Goal: Communication & Community: Participate in discussion

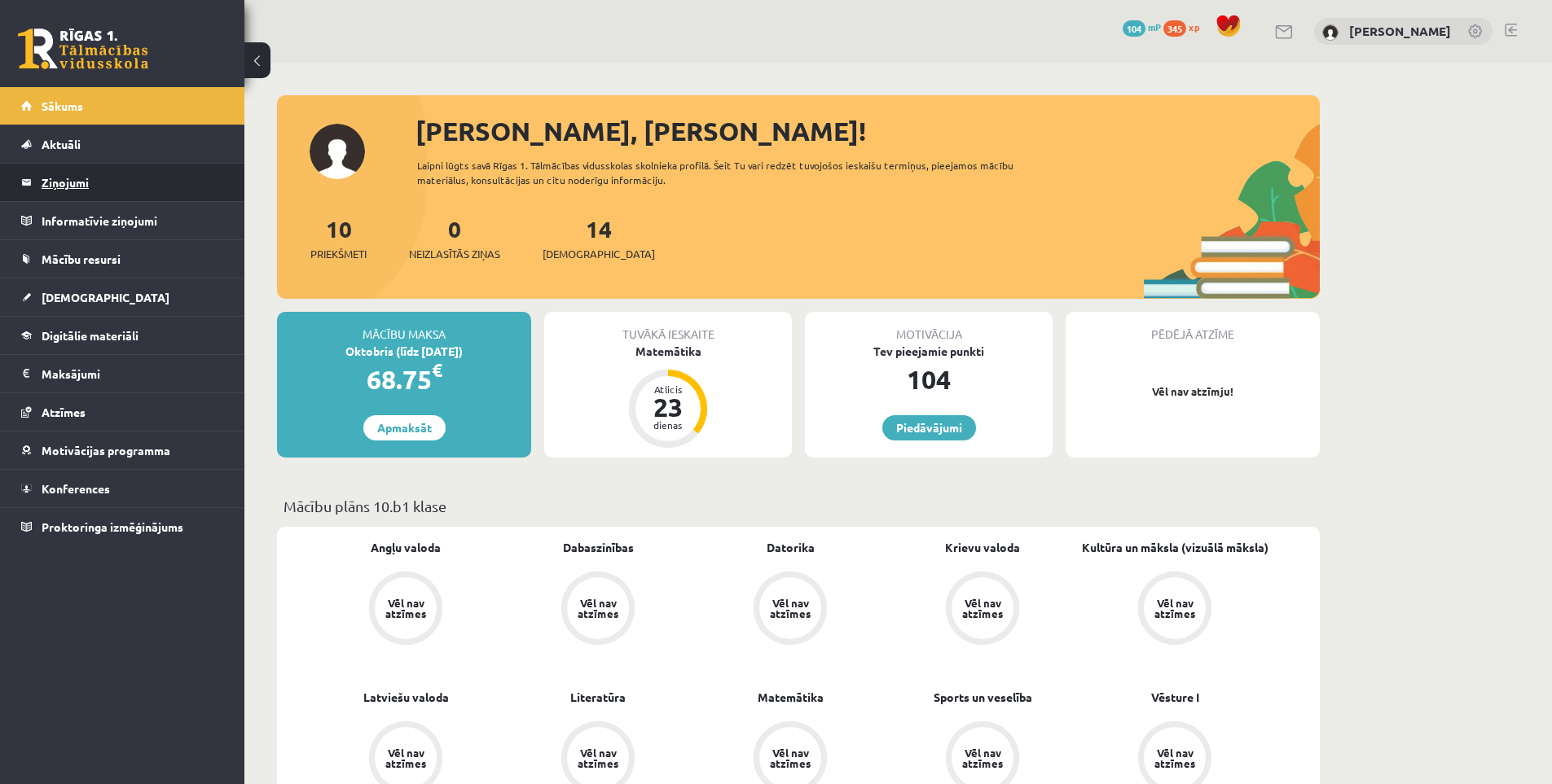
click at [67, 192] on legend "Ziņojumi 0" at bounding box center [133, 183] width 183 height 38
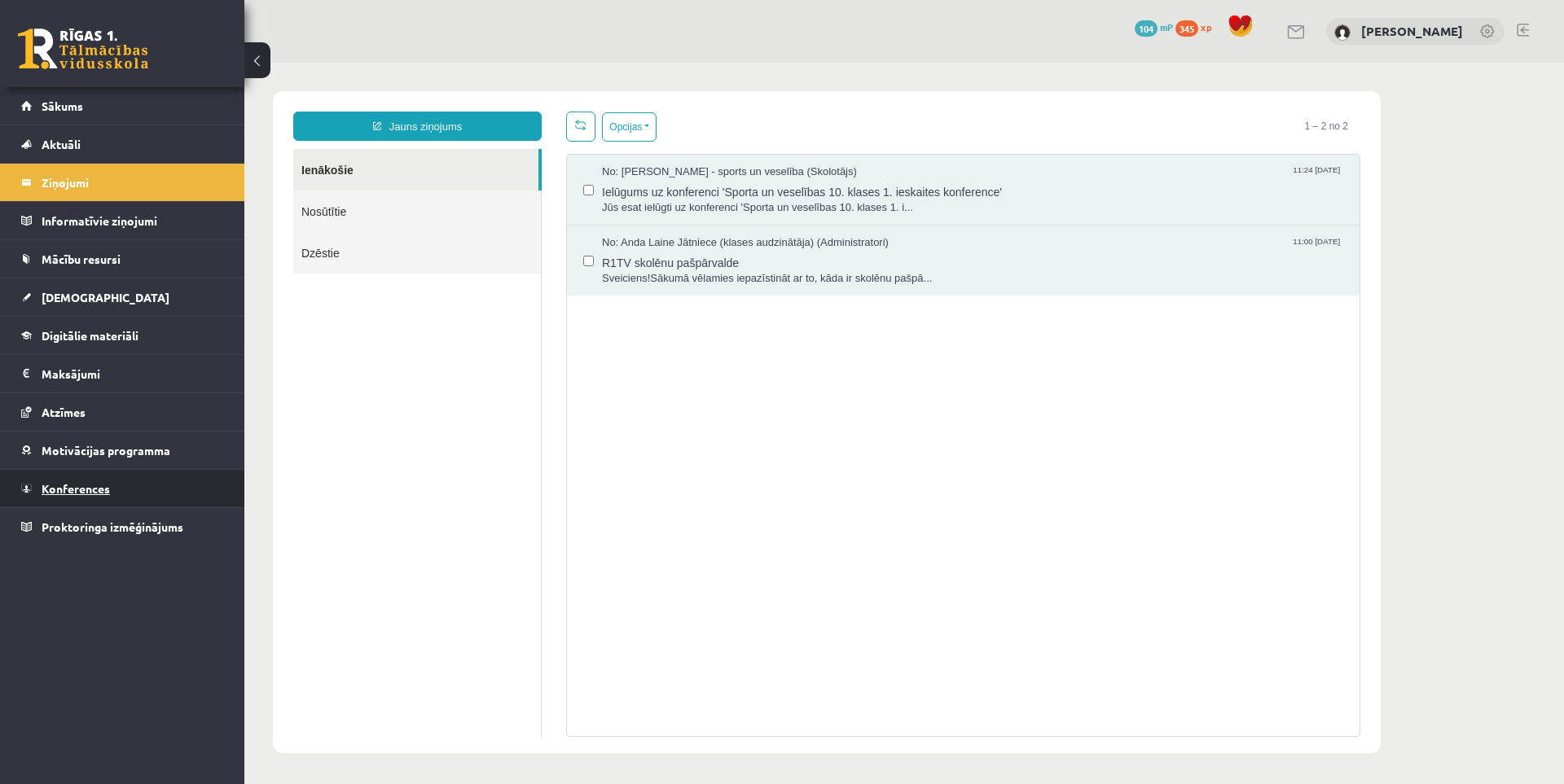
click at [64, 482] on span "Konferences" at bounding box center [75, 488] width 69 height 15
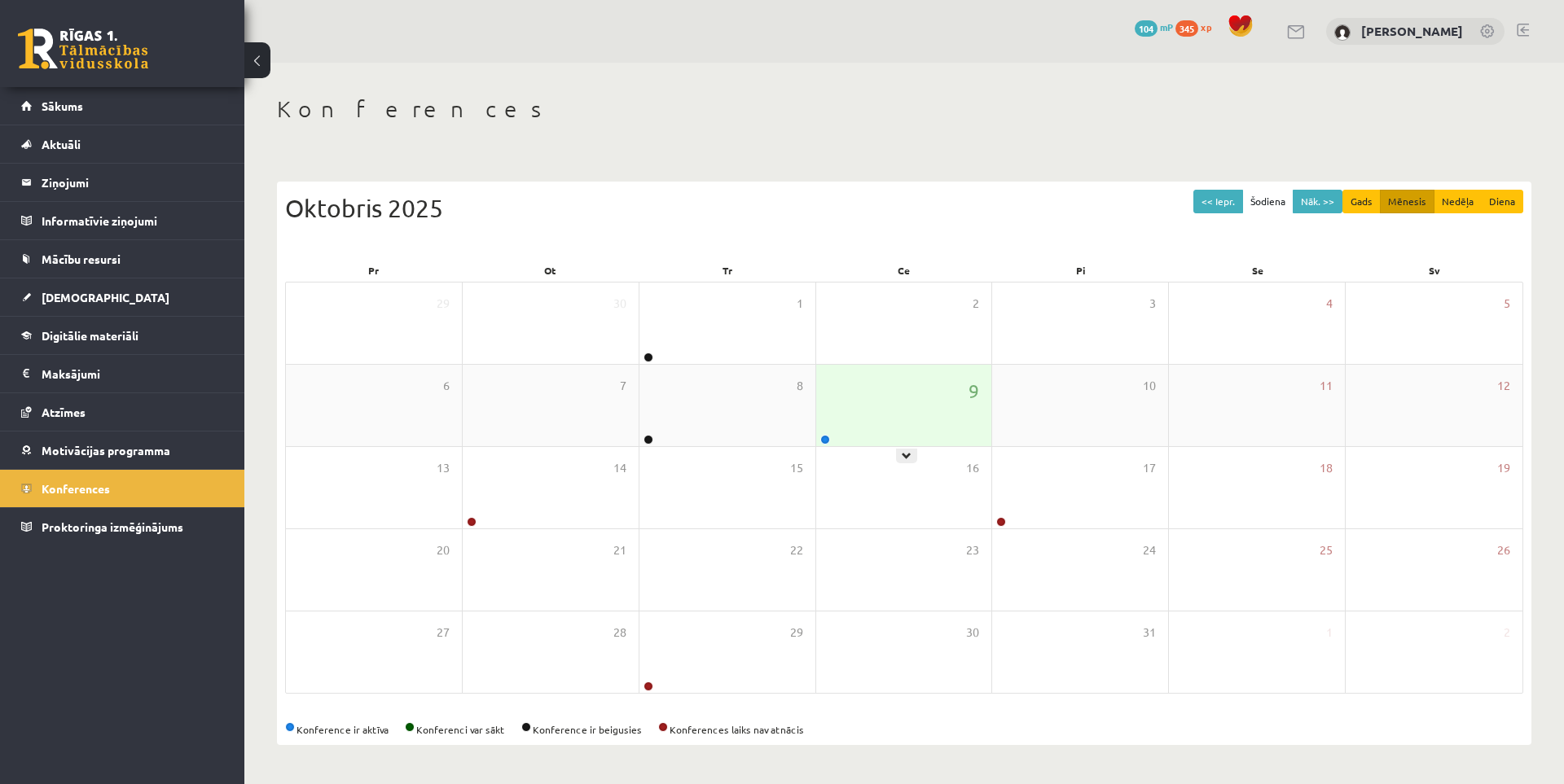
click at [926, 414] on div "9" at bounding box center [904, 405] width 176 height 81
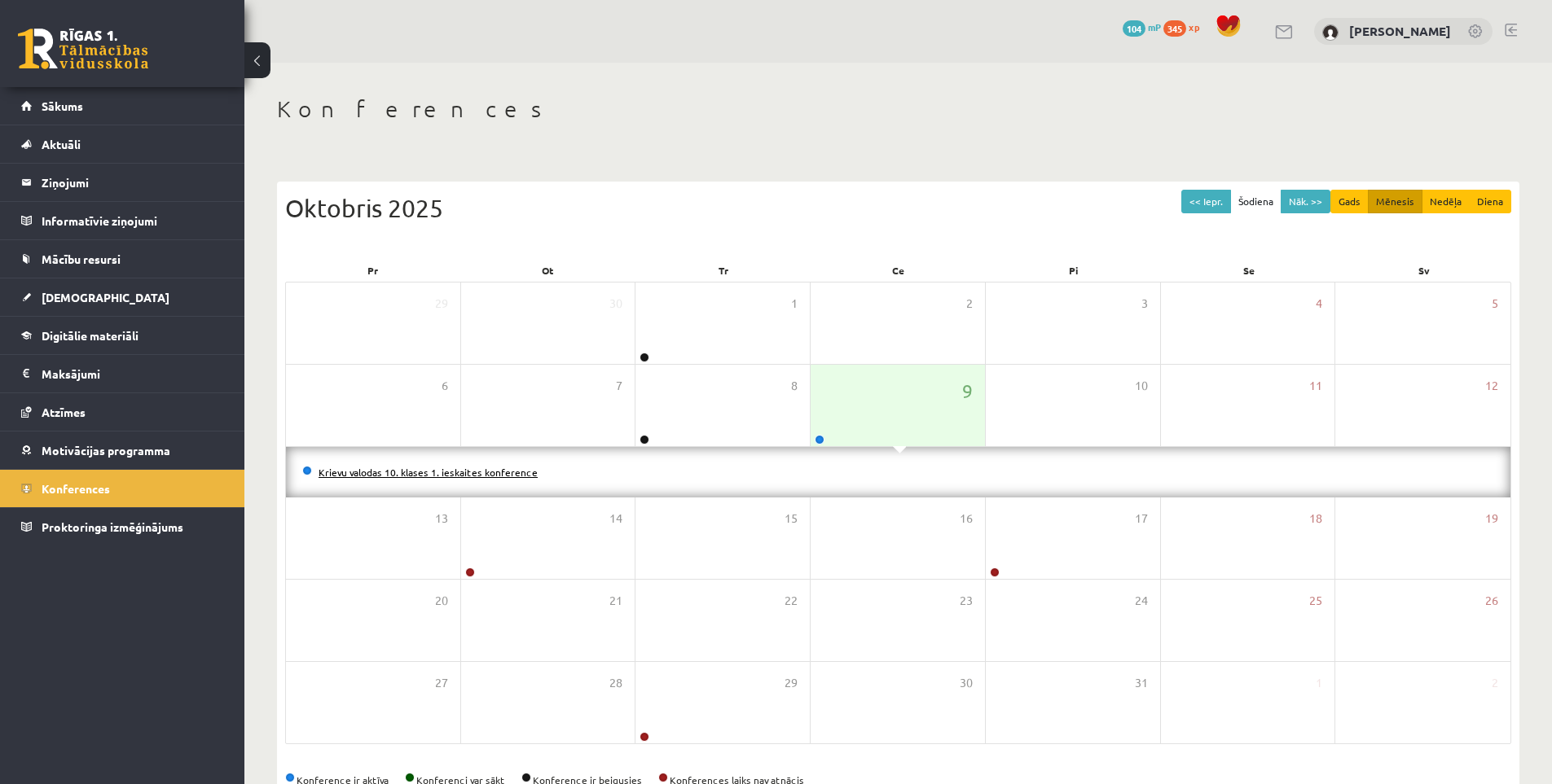
click at [462, 472] on link "Krievu valodas 10. klases 1. ieskaites konference" at bounding box center [428, 471] width 219 height 13
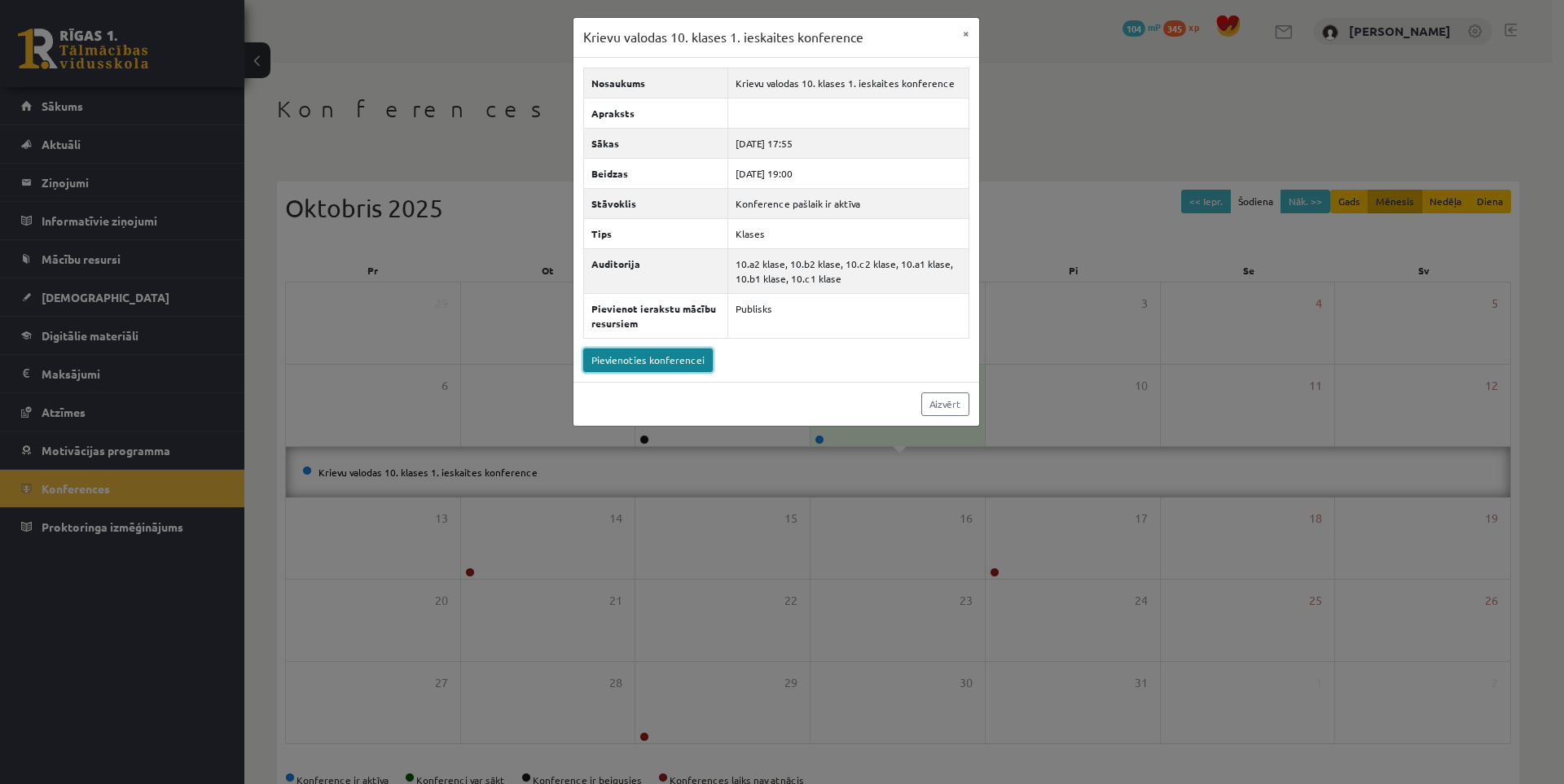
click at [679, 358] on link "Pievienoties konferencei" at bounding box center [647, 360] width 129 height 24
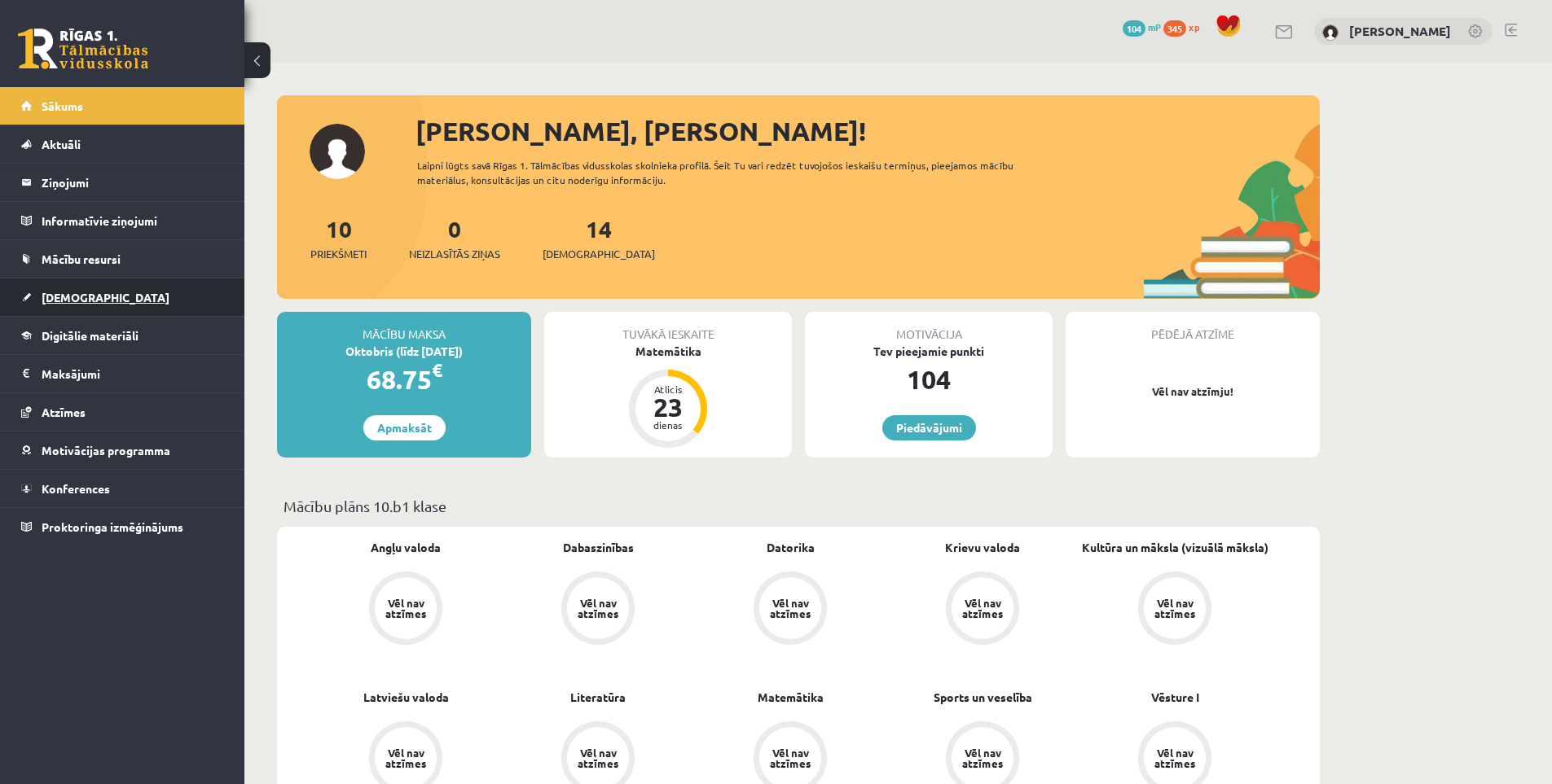
click at [79, 286] on link "[DEMOGRAPHIC_DATA]" at bounding box center [122, 298] width 203 height 38
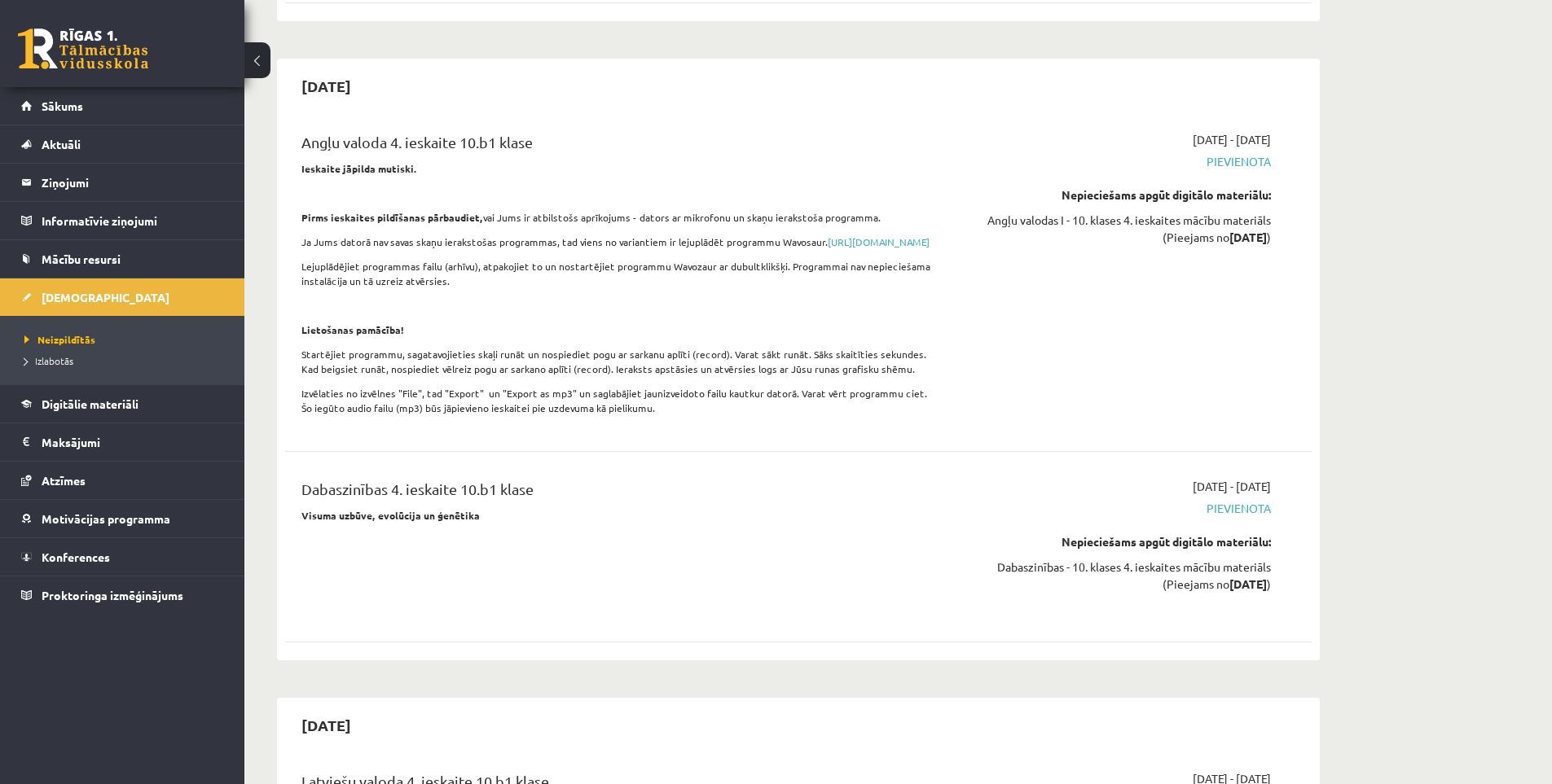
scroll to position [11769, 0]
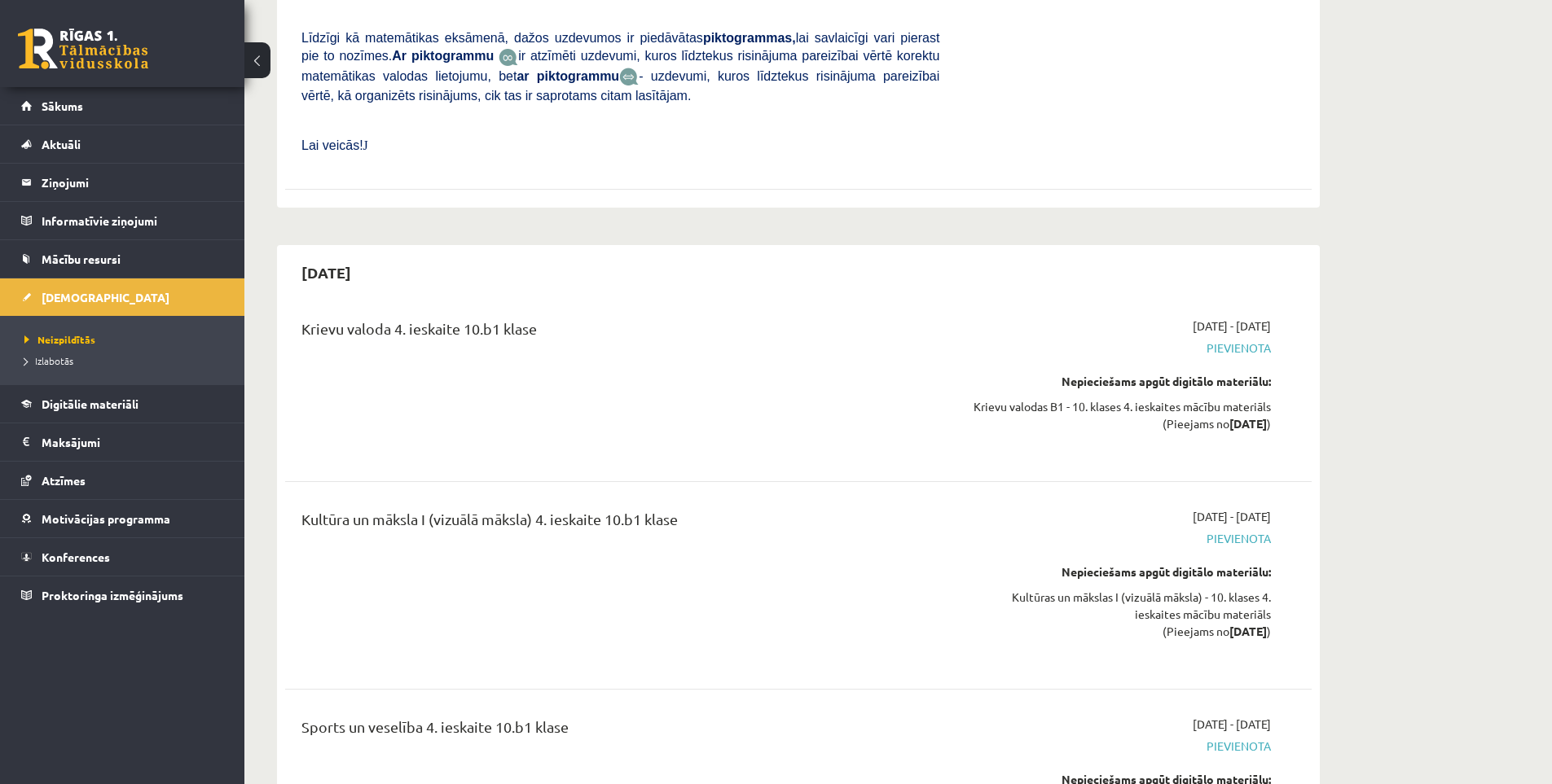
drag, startPoint x: 725, startPoint y: 187, endPoint x: 704, endPoint y: 469, distance: 282.8
click at [83, 564] on link "Konferences" at bounding box center [122, 557] width 203 height 38
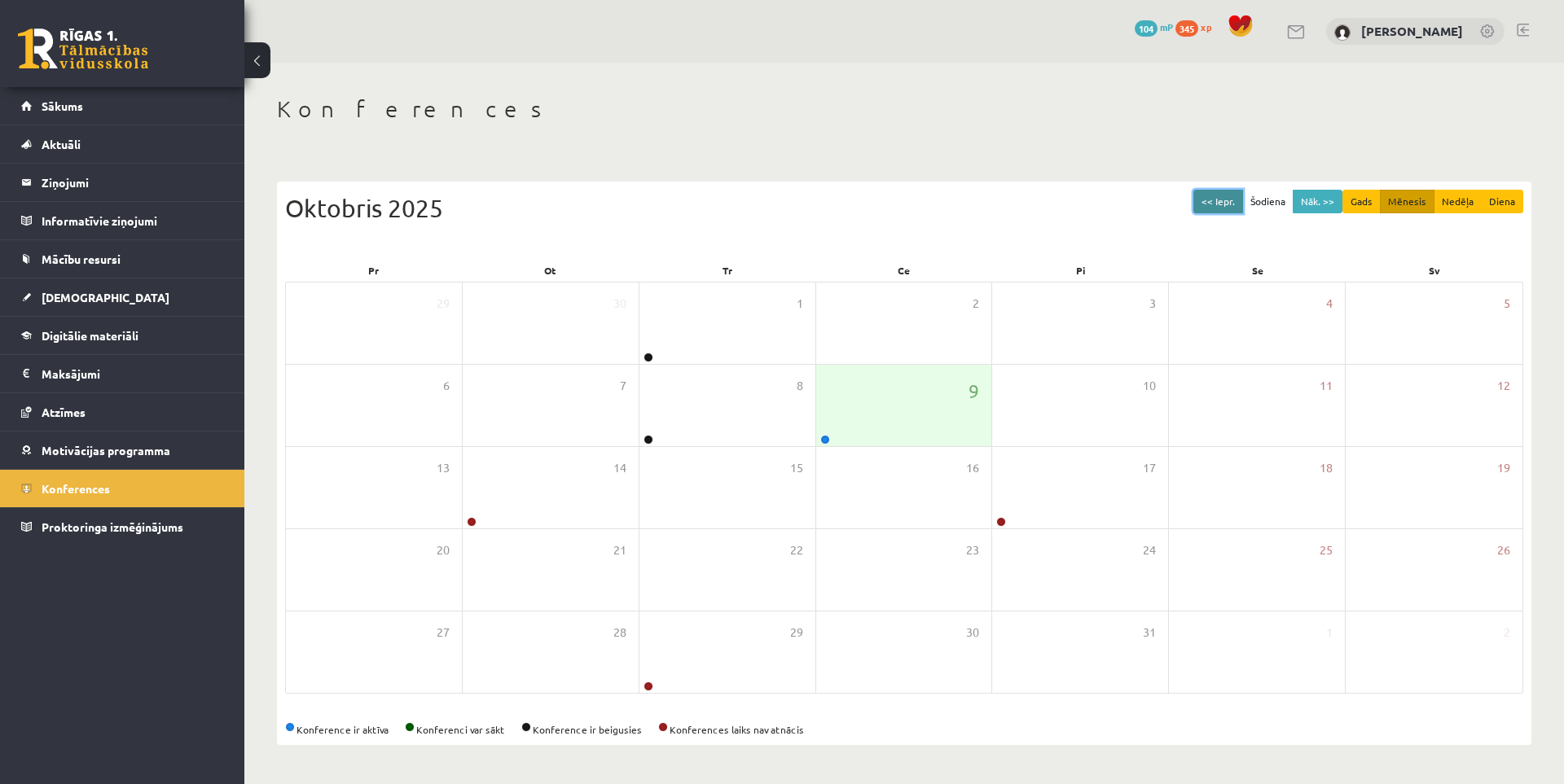
click at [1227, 206] on button "<< Iepr." at bounding box center [1218, 201] width 50 height 24
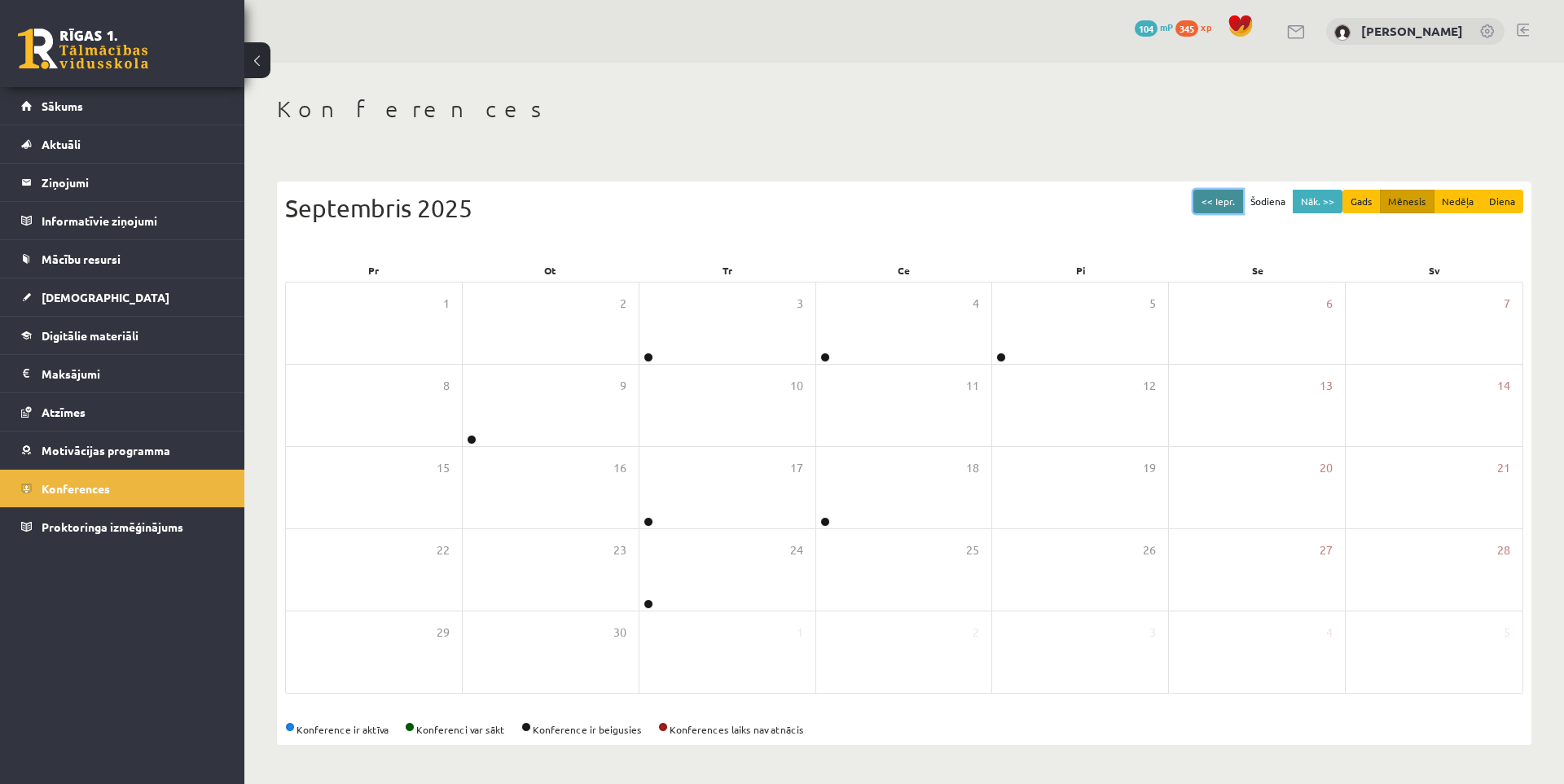
click at [1227, 206] on button "<< Iepr." at bounding box center [1218, 201] width 50 height 24
click at [1230, 205] on button "<< Iepr." at bounding box center [1218, 201] width 50 height 24
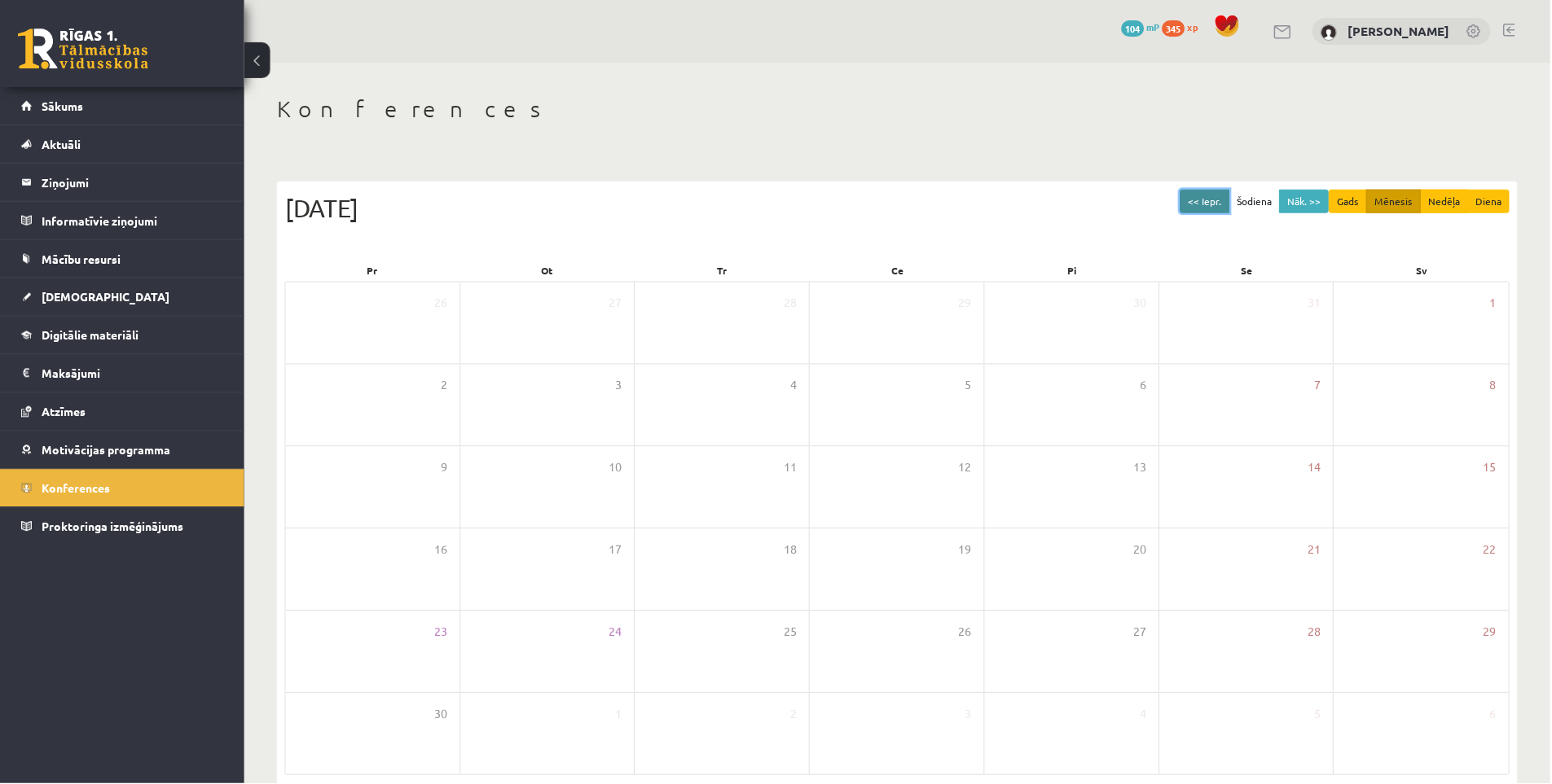
click at [1230, 205] on button "<< Iepr." at bounding box center [1205, 201] width 50 height 24
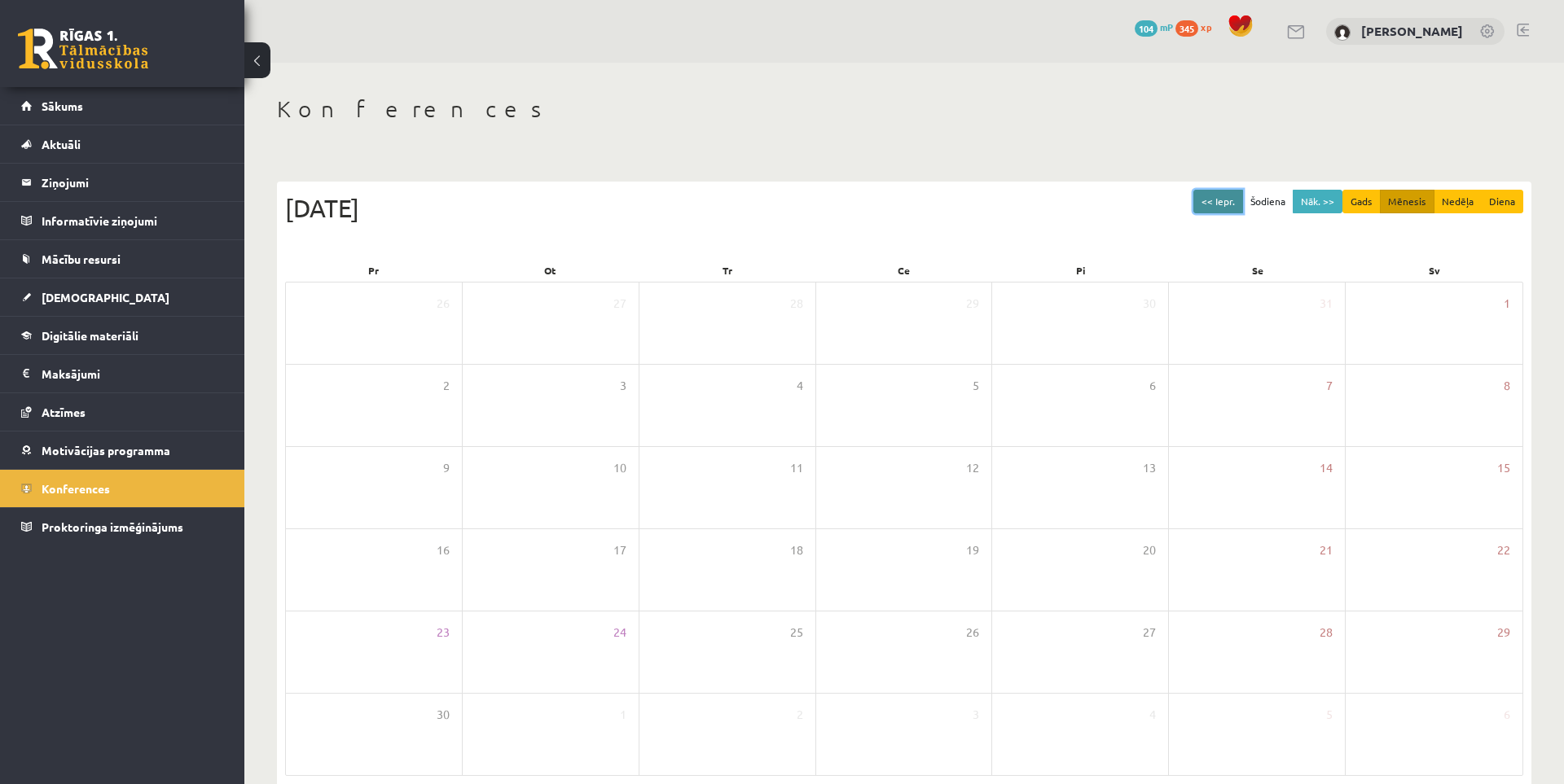
click at [1230, 205] on button "<< Iepr." at bounding box center [1218, 201] width 50 height 24
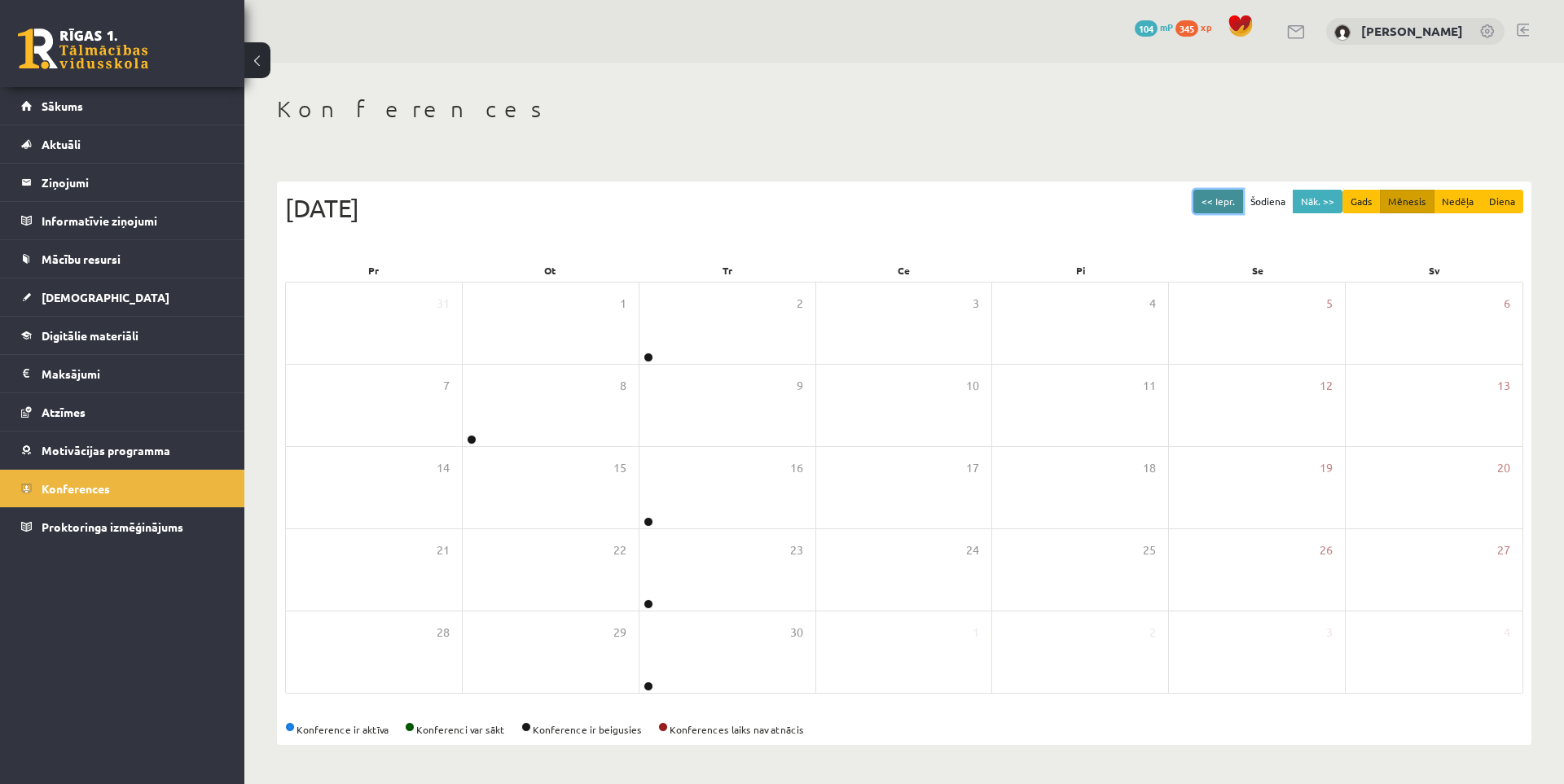
click at [1230, 205] on button "<< Iepr." at bounding box center [1218, 201] width 50 height 24
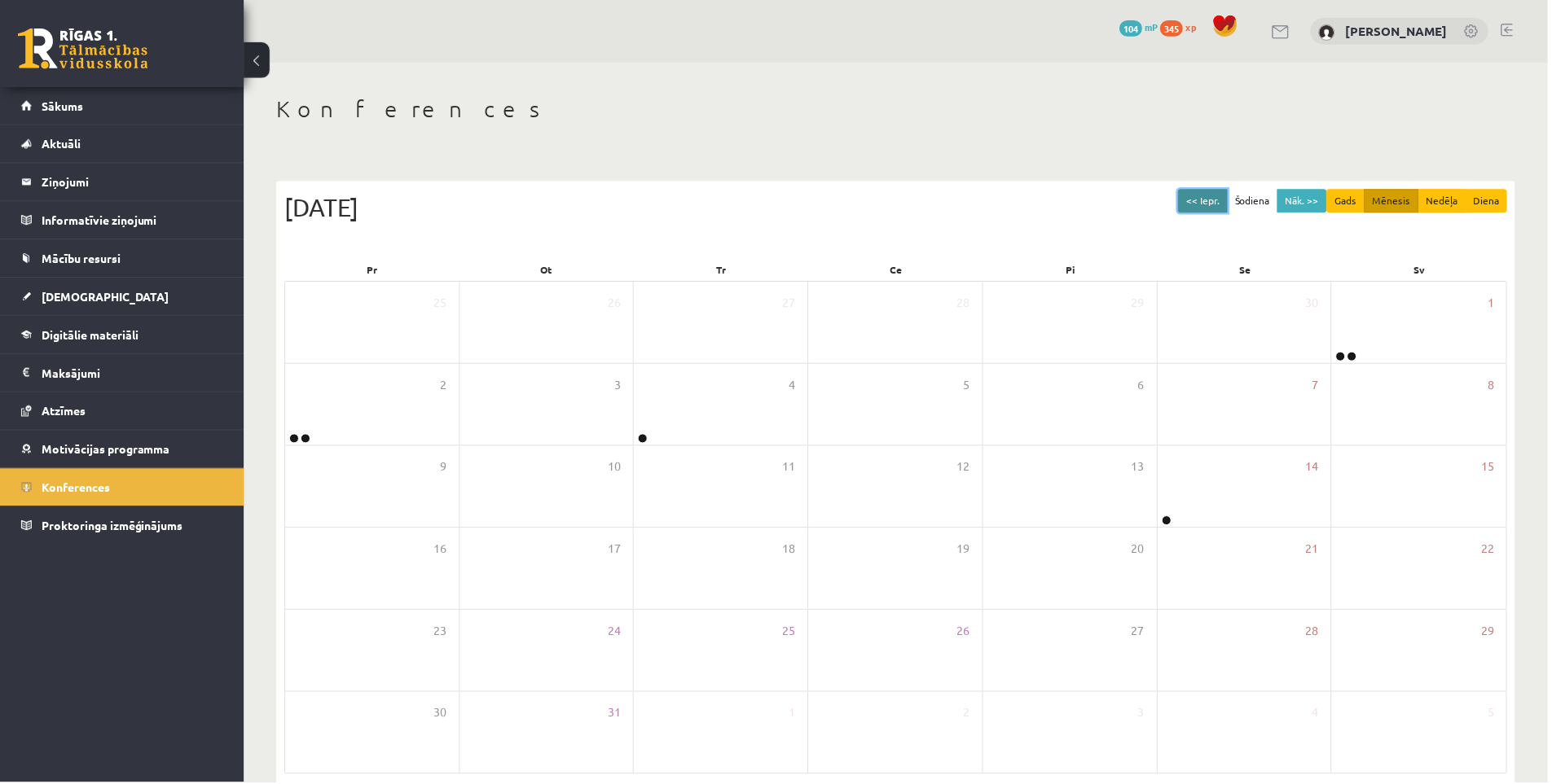
click at [1230, 205] on button "<< Iepr." at bounding box center [1205, 201] width 50 height 24
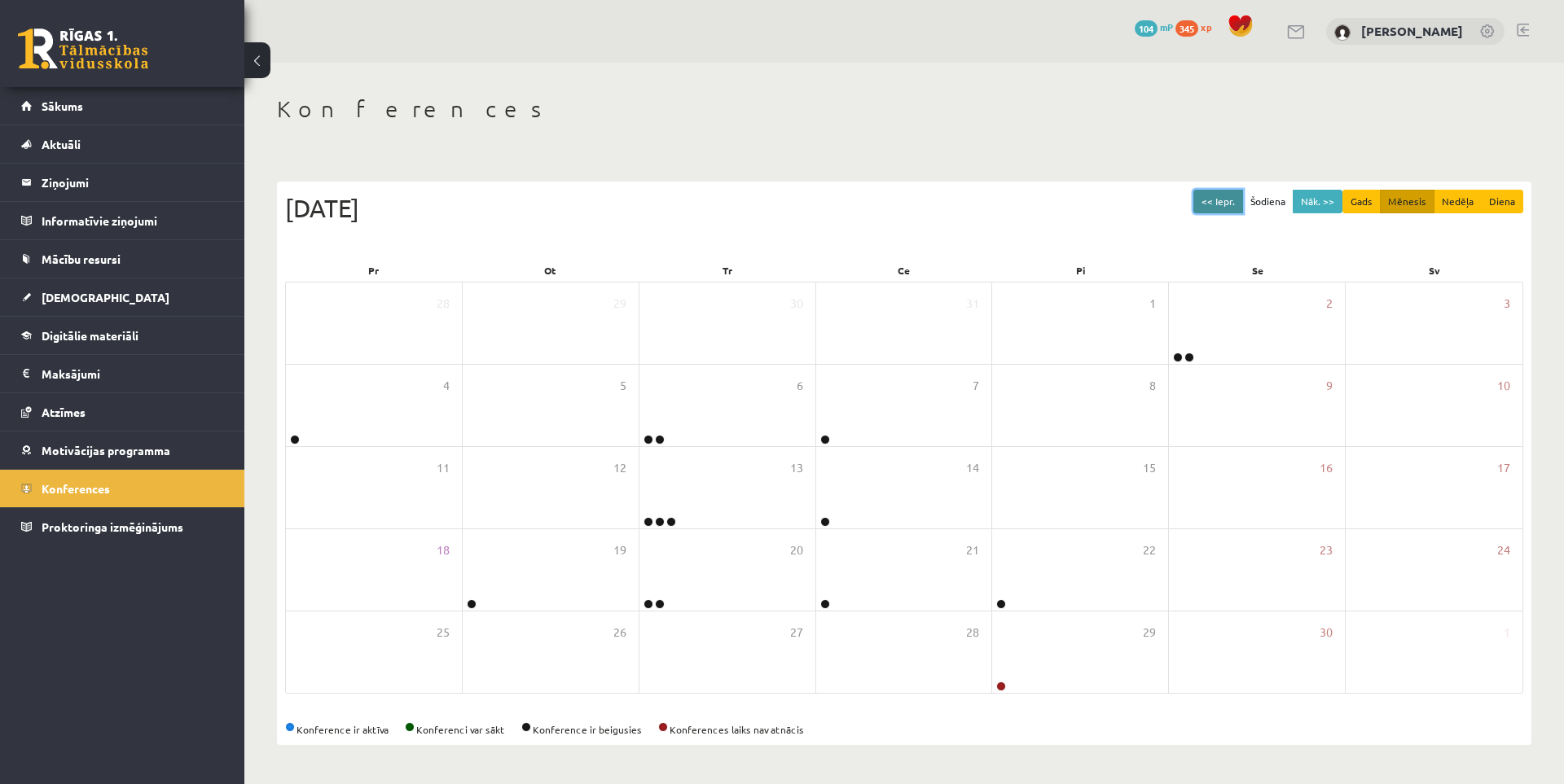
click at [1230, 205] on button "<< Iepr." at bounding box center [1218, 201] width 50 height 24
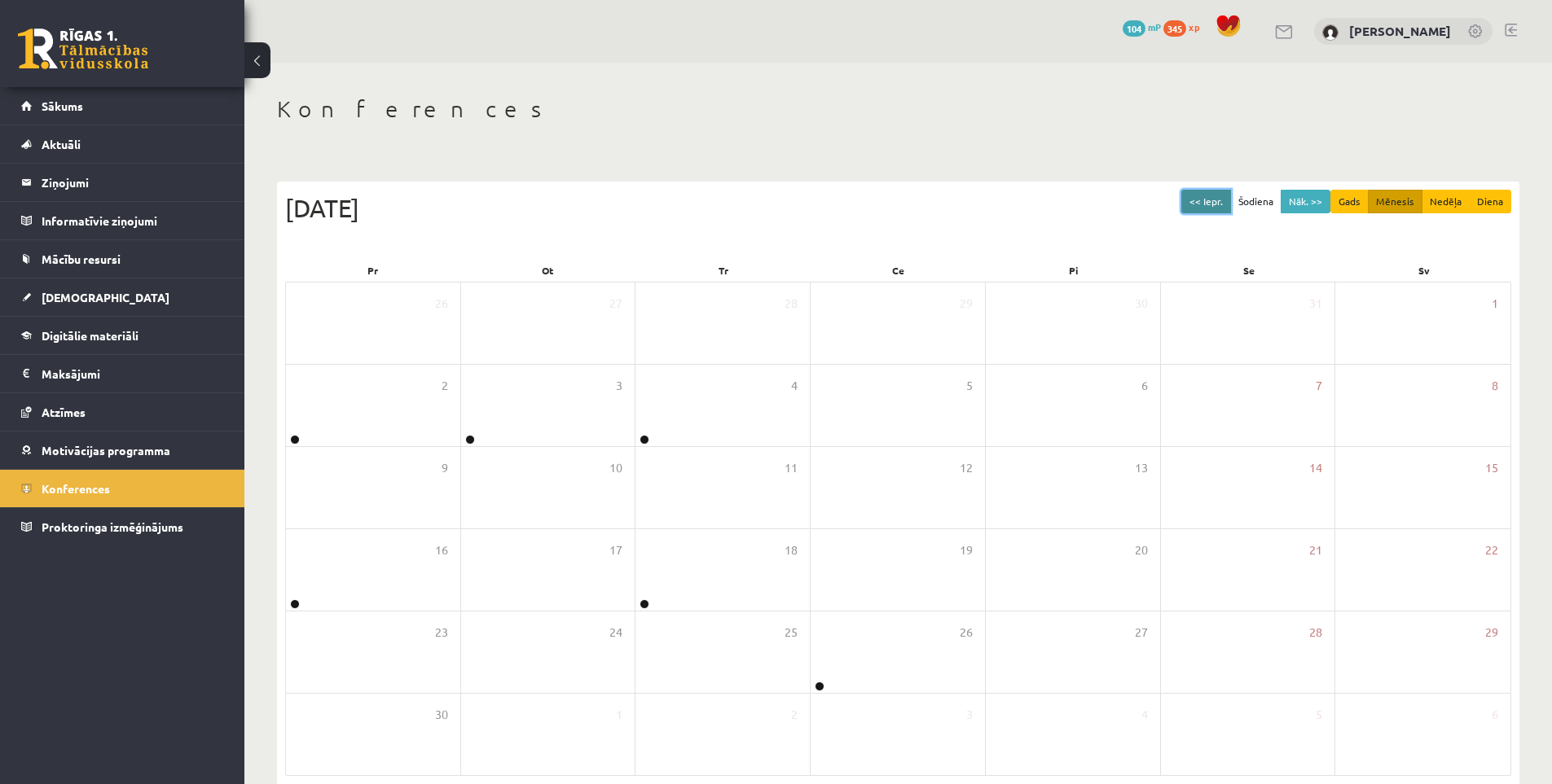
click at [1230, 205] on button "<< Iepr." at bounding box center [1205, 201] width 50 height 24
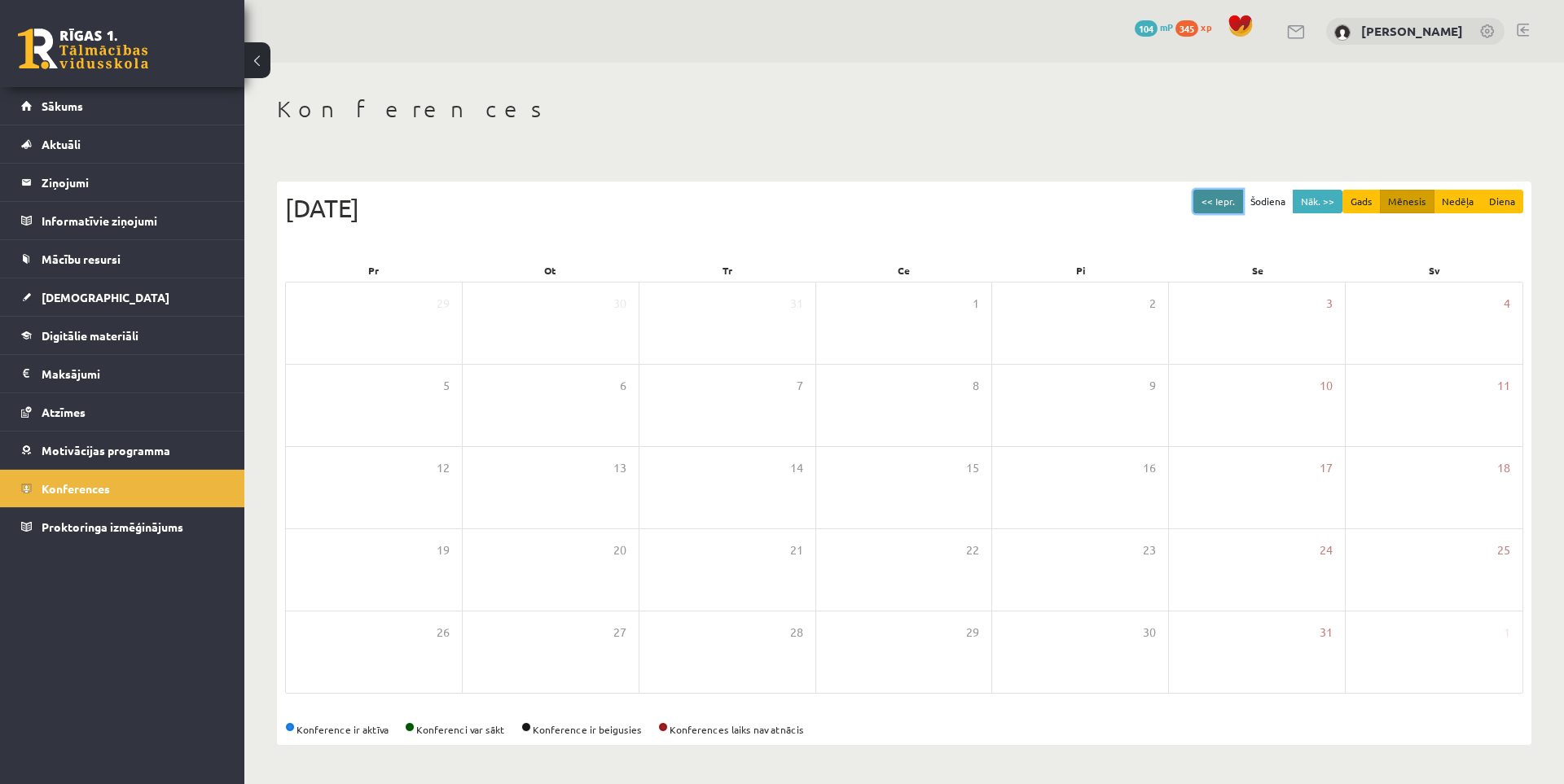
click at [1230, 205] on button "<< Iepr." at bounding box center [1218, 201] width 50 height 24
click at [1307, 212] on button "Nāk. >>" at bounding box center [1318, 201] width 50 height 24
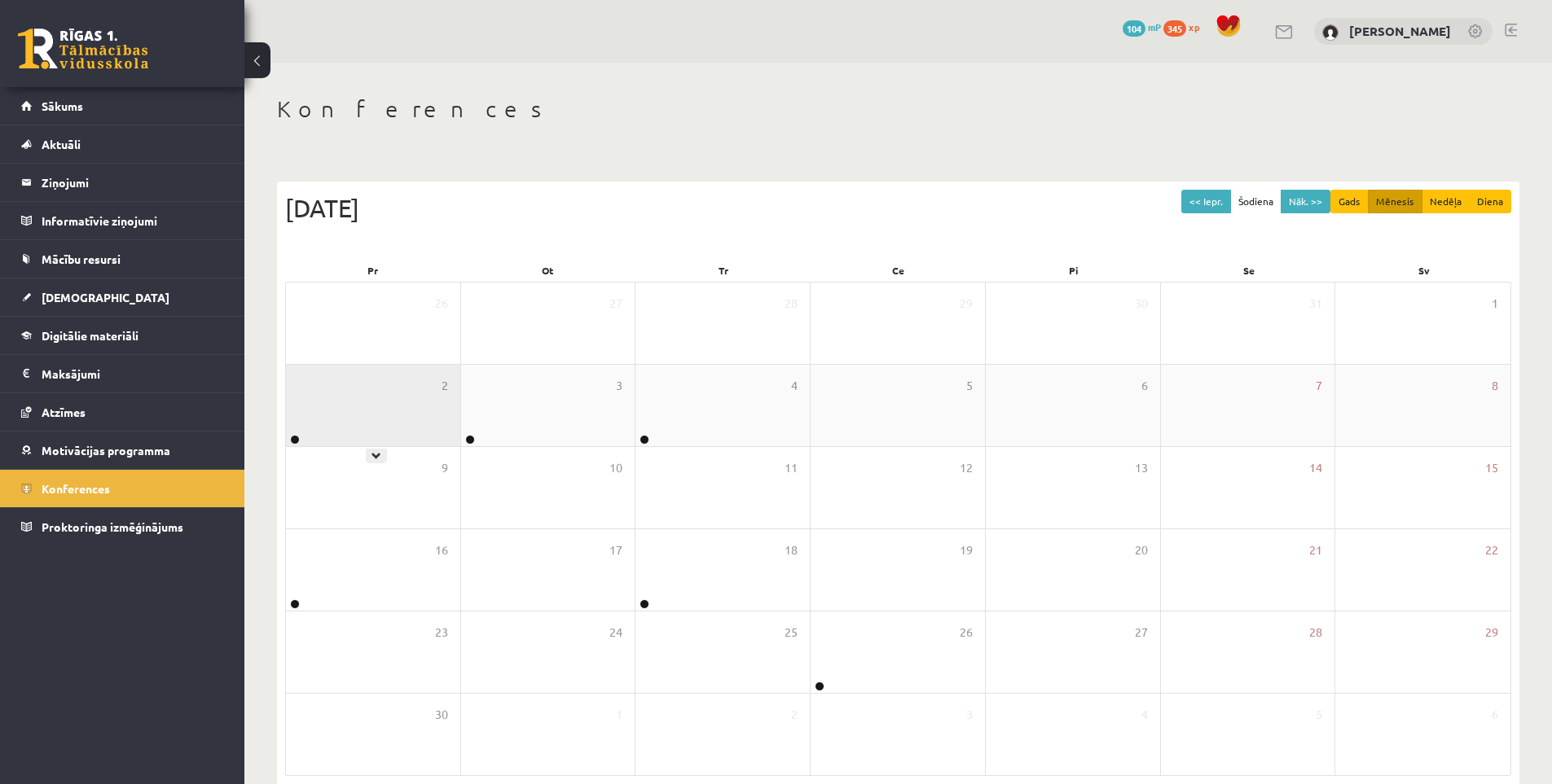
click at [399, 414] on div "2" at bounding box center [373, 405] width 175 height 81
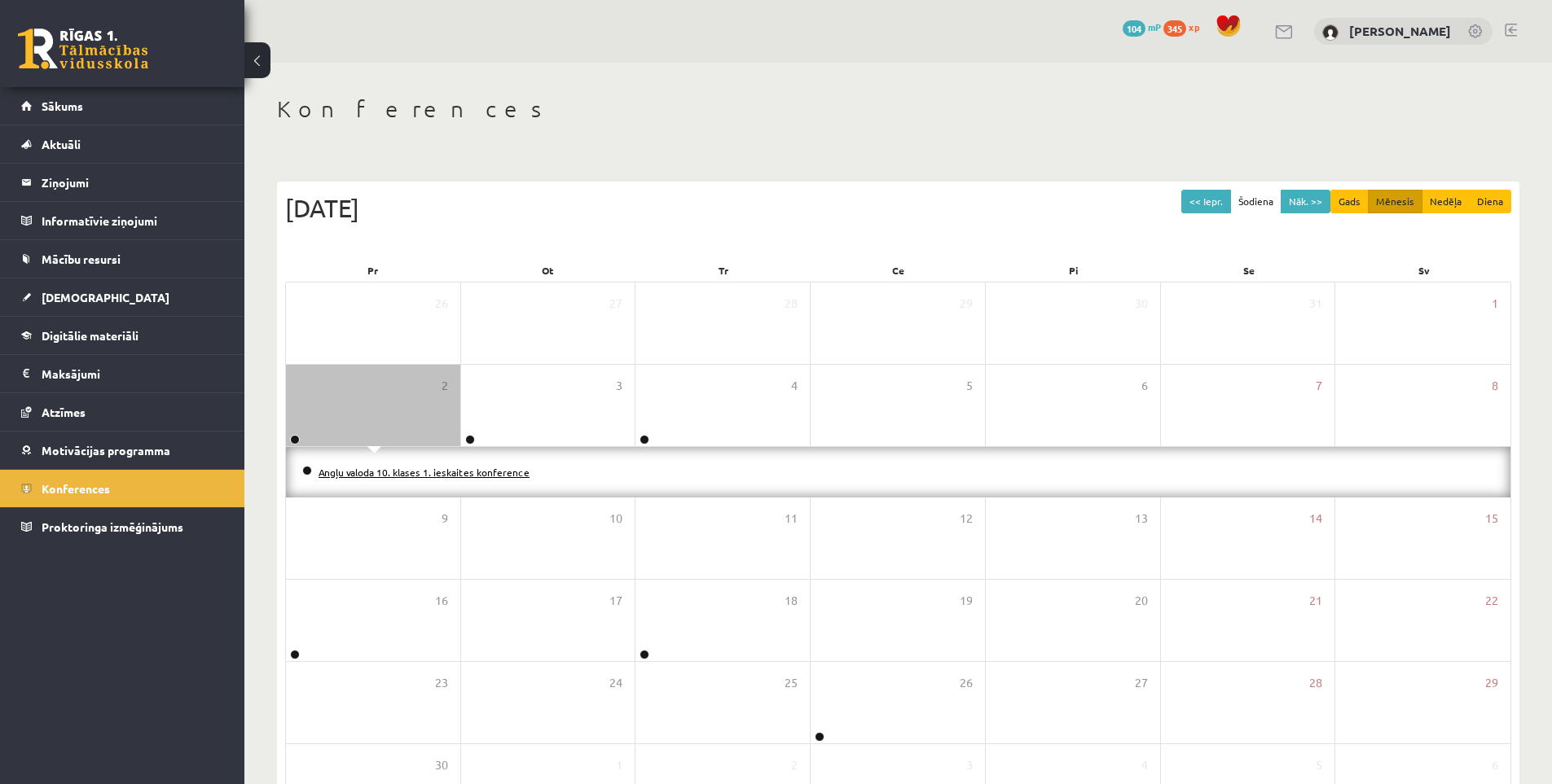
click at [397, 475] on link "Angļu valoda 10. klases 1. ieskaites konference" at bounding box center [424, 471] width 211 height 13
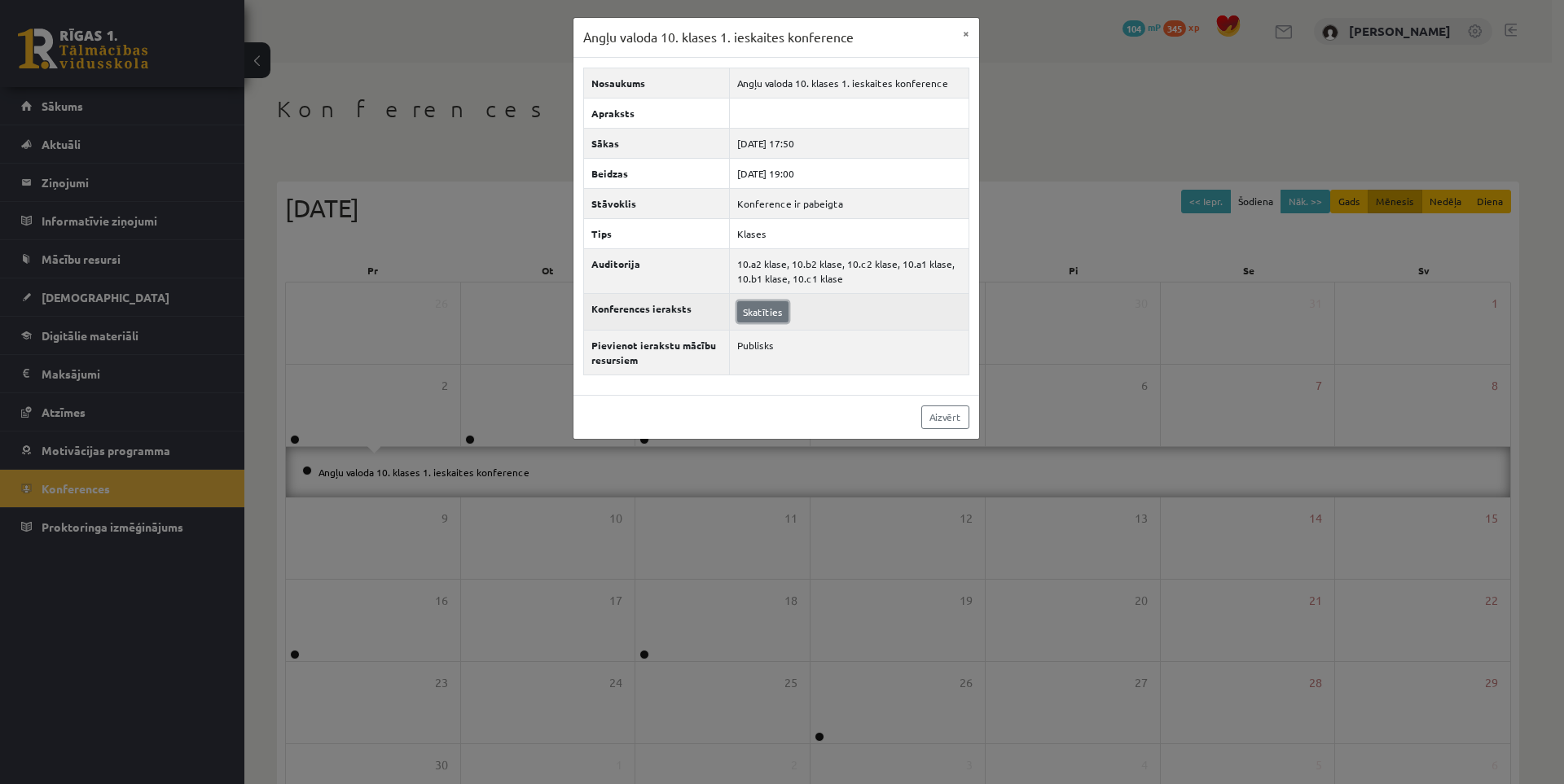
click at [773, 314] on link "Skatīties" at bounding box center [763, 311] width 52 height 21
